Goal: Transaction & Acquisition: Purchase product/service

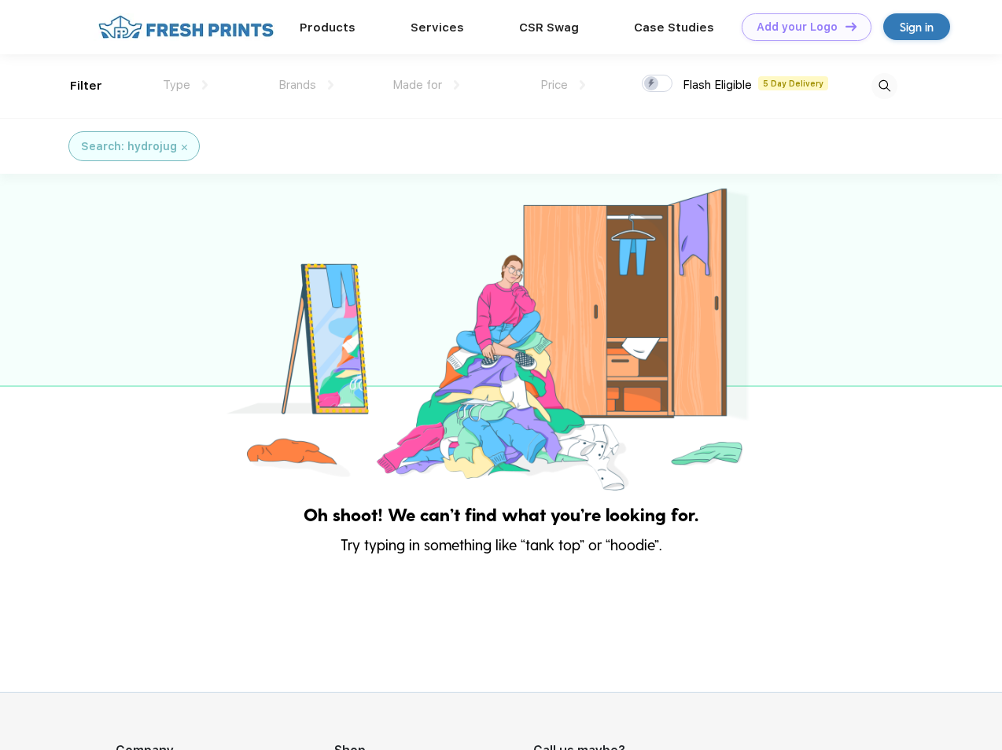
scroll to position [1, 0]
click at [801, 27] on link "Add your Logo Design Tool" at bounding box center [807, 27] width 130 height 28
click at [0, 0] on div "Design Tool" at bounding box center [0, 0] width 0 height 0
click at [844, 26] on link "Add your Logo Design Tool" at bounding box center [807, 27] width 130 height 28
click at [75, 86] on div "Filter" at bounding box center [86, 86] width 32 height 18
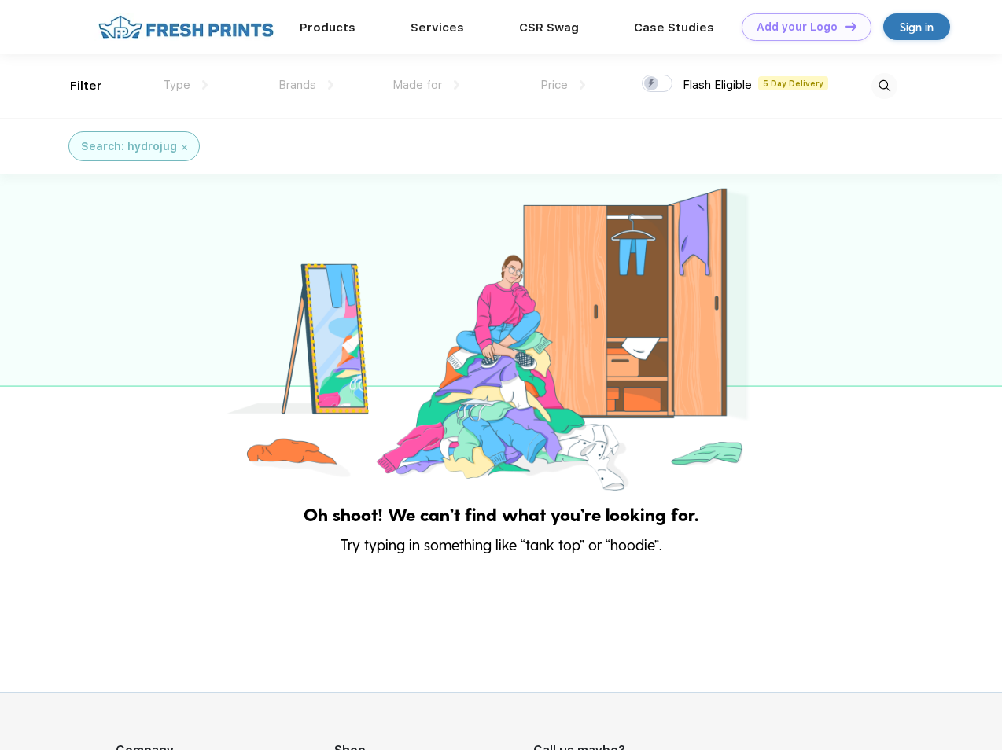
click at [186, 85] on span "Type" at bounding box center [177, 85] width 28 height 14
click at [306, 85] on span "Brands" at bounding box center [297, 85] width 38 height 14
click at [426, 85] on span "Made for" at bounding box center [417, 85] width 50 height 14
click at [563, 85] on span "Price" at bounding box center [554, 85] width 28 height 14
click at [657, 84] on div at bounding box center [657, 83] width 31 height 17
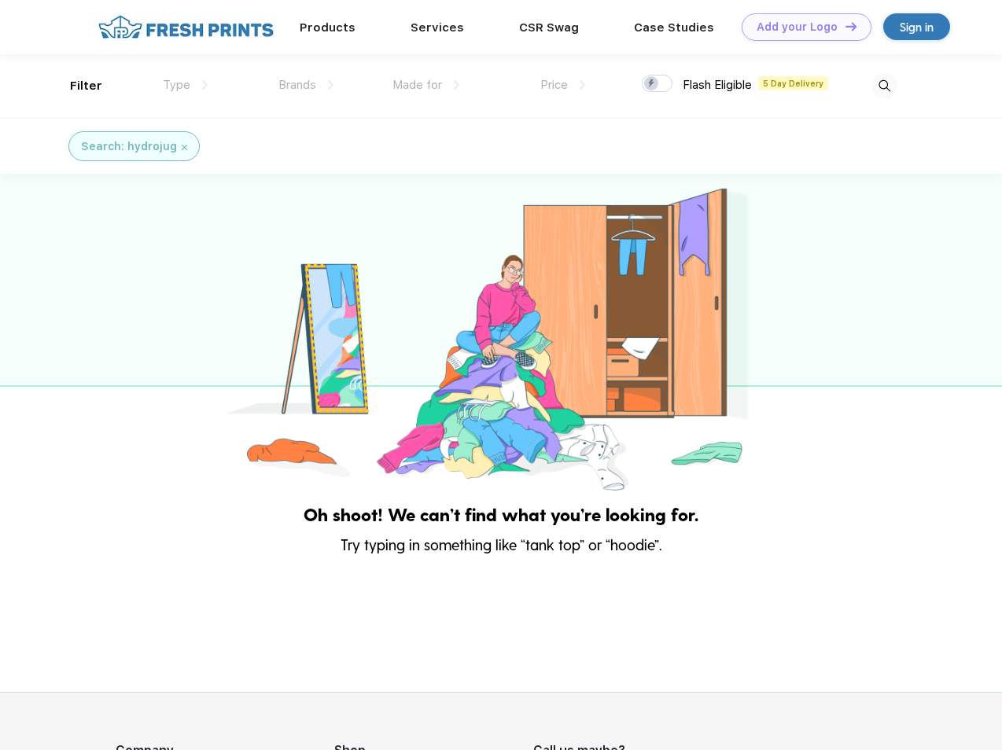
click at [652, 84] on input "checkbox" at bounding box center [647, 79] width 10 height 10
click at [884, 86] on img at bounding box center [884, 86] width 26 height 26
